Goal: Task Accomplishment & Management: Manage account settings

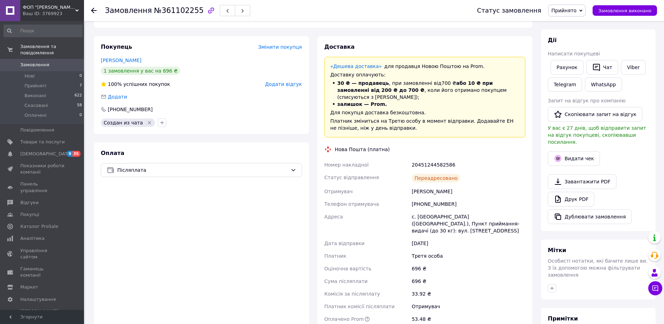
scroll to position [70, 0]
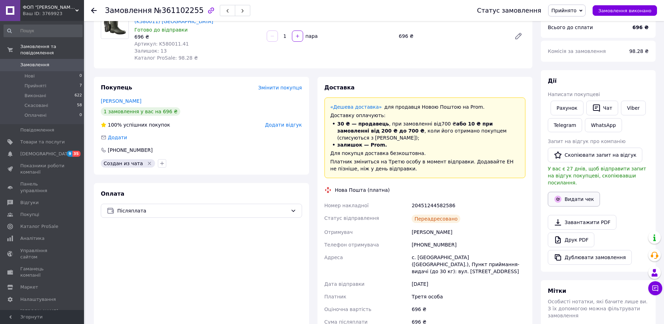
click at [582, 192] on button "Видати чек" at bounding box center [574, 199] width 52 height 15
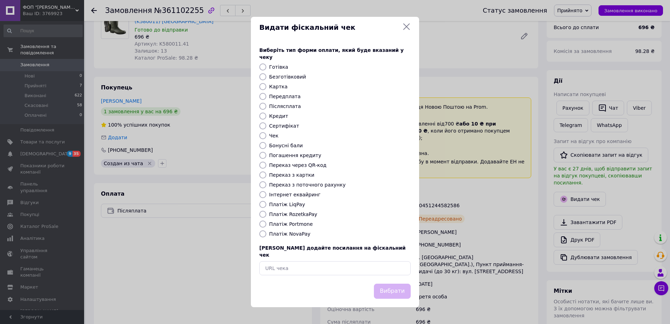
click at [264, 232] on input "Платіж NovaPay" at bounding box center [262, 233] width 7 height 7
radio input "true"
click at [399, 287] on button "Вибрати" at bounding box center [392, 290] width 37 height 15
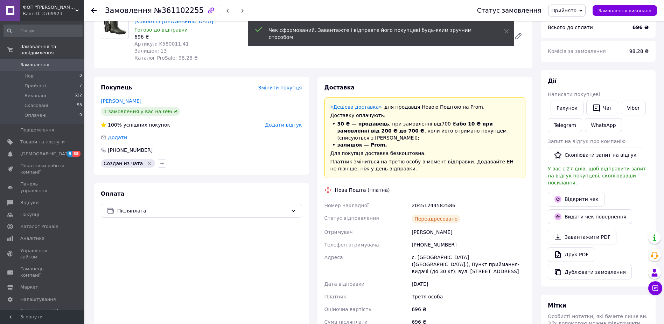
click at [277, 123] on span "Додати відгук" at bounding box center [283, 125] width 37 height 6
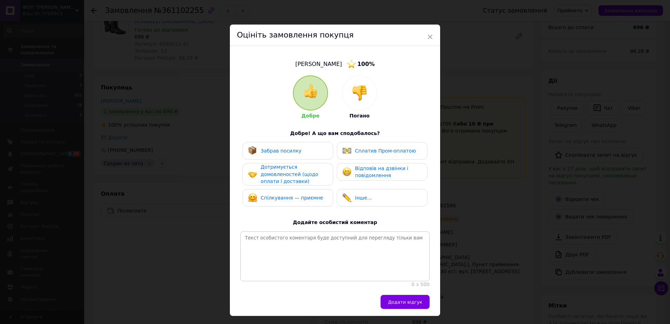
click at [276, 159] on div "Забрав посилку" at bounding box center [287, 151] width 91 height 18
drag, startPoint x: 274, startPoint y: 170, endPoint x: 273, endPoint y: 190, distance: 19.6
click at [274, 171] on span "Дотримується домовленостей (щодо оплати і доставки)" at bounding box center [289, 174] width 57 height 20
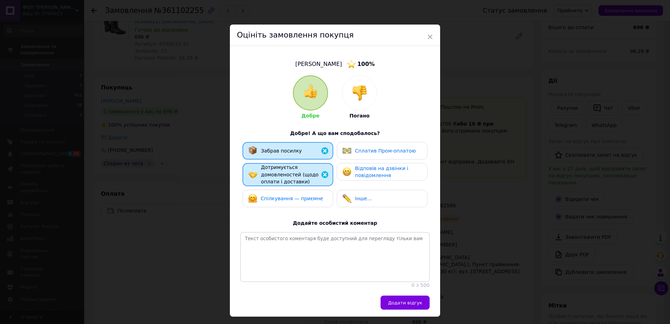
drag, startPoint x: 275, startPoint y: 193, endPoint x: 297, endPoint y: 189, distance: 22.4
click at [275, 194] on div "Спілкування — приємне" at bounding box center [285, 198] width 75 height 9
click at [371, 168] on span "Відповів на дзвінки і повідомлення" at bounding box center [381, 171] width 53 height 13
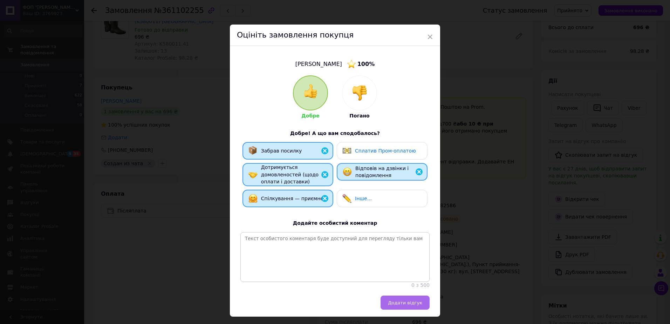
click at [393, 305] on span "Додати відгук" at bounding box center [405, 302] width 34 height 5
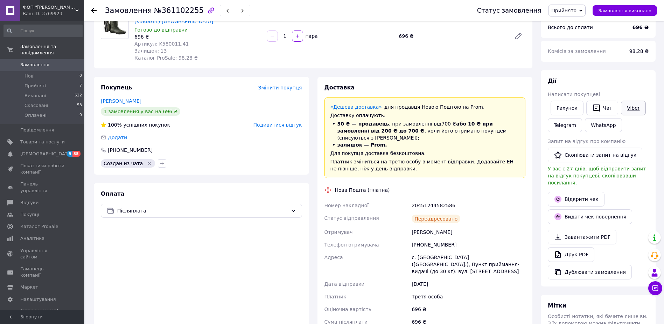
click at [630, 105] on link "Viber" at bounding box center [633, 108] width 25 height 15
click at [571, 11] on span "Прийнято" at bounding box center [564, 11] width 25 height 6
click at [574, 24] on li "Виконано" at bounding box center [567, 24] width 37 height 11
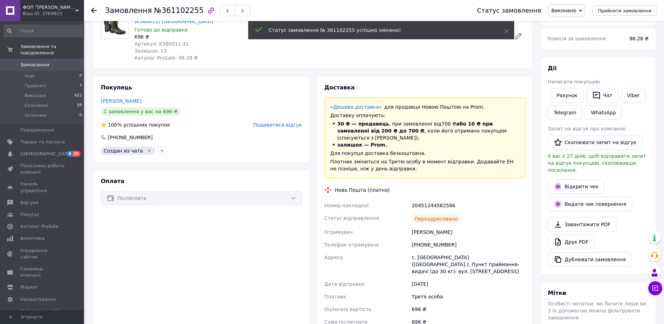
click at [94, 9] on icon at bounding box center [94, 11] width 6 height 6
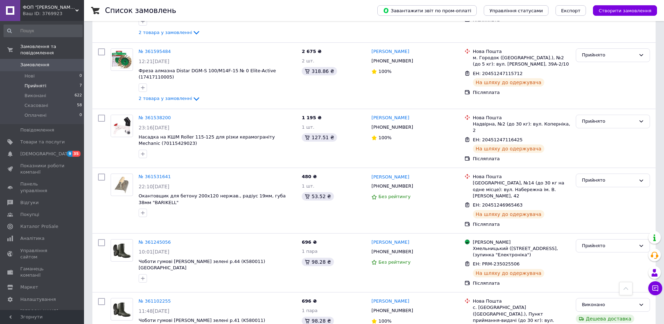
scroll to position [20, 0]
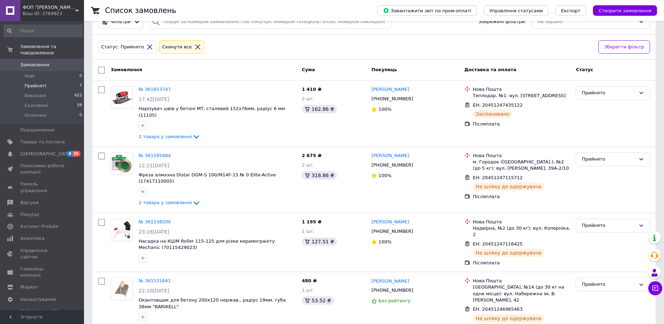
click at [36, 83] on li "Прийняті 7" at bounding box center [43, 86] width 86 height 10
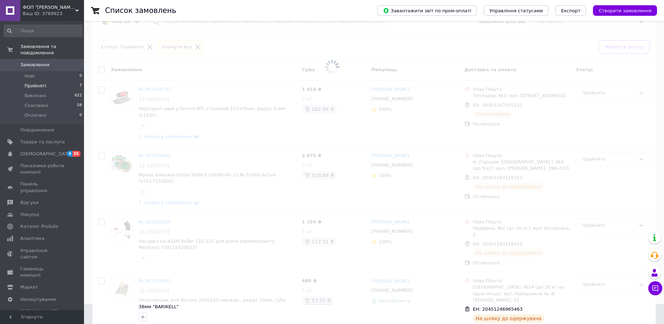
scroll to position [0, 0]
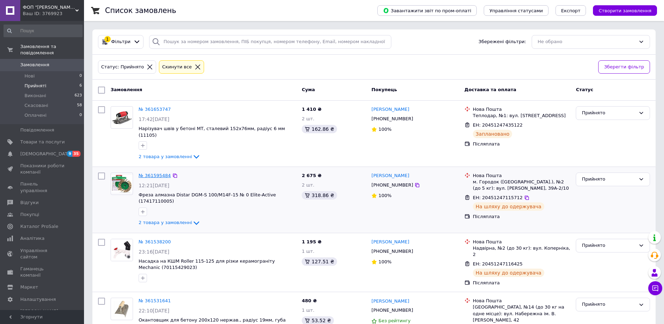
click at [158, 173] on link "№ 361595484" at bounding box center [155, 175] width 32 height 5
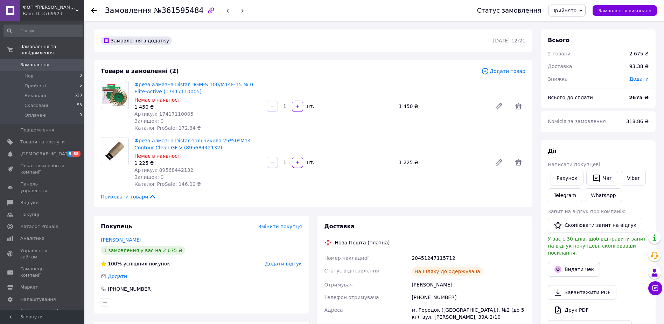
click at [94, 9] on icon at bounding box center [94, 11] width 6 height 6
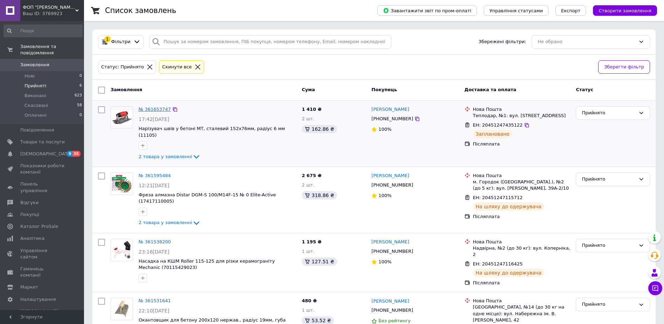
click at [154, 108] on link "№ 361653747" at bounding box center [155, 108] width 32 height 5
